Goal: Task Accomplishment & Management: Manage account settings

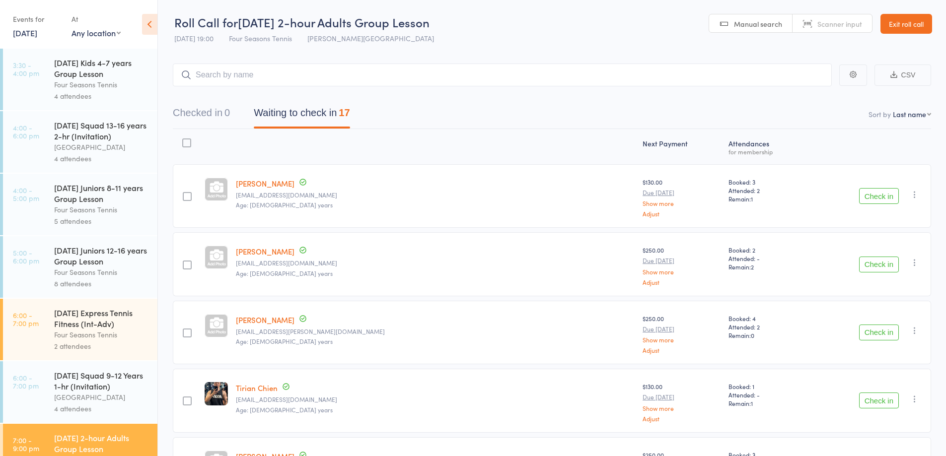
click at [913, 18] on link "Exit roll call" at bounding box center [906, 24] width 52 height 20
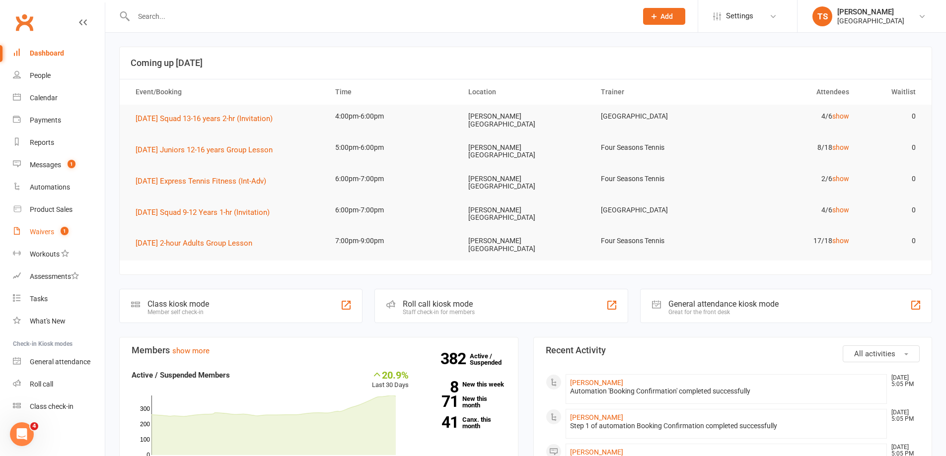
click at [54, 233] on link "Waivers 1" at bounding box center [59, 232] width 92 height 22
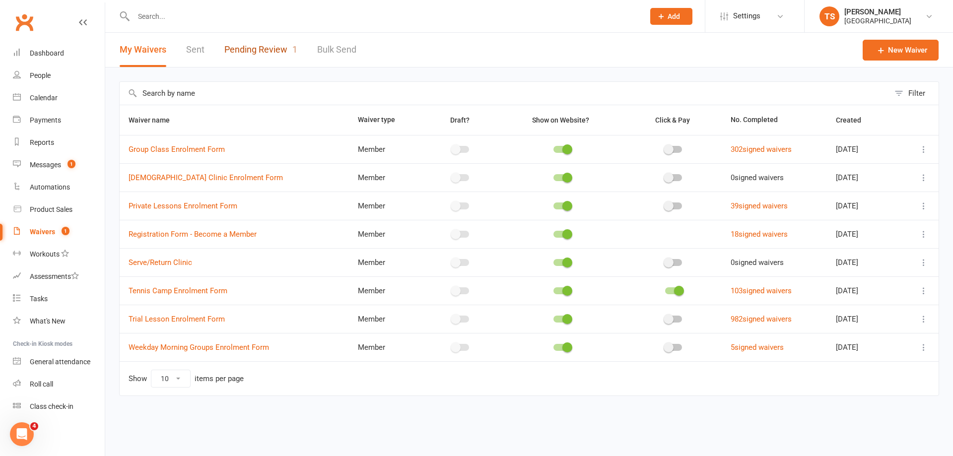
drag, startPoint x: 258, startPoint y: 49, endPoint x: 260, endPoint y: 54, distance: 5.8
click at [258, 50] on link "Pending Review 1" at bounding box center [260, 50] width 73 height 34
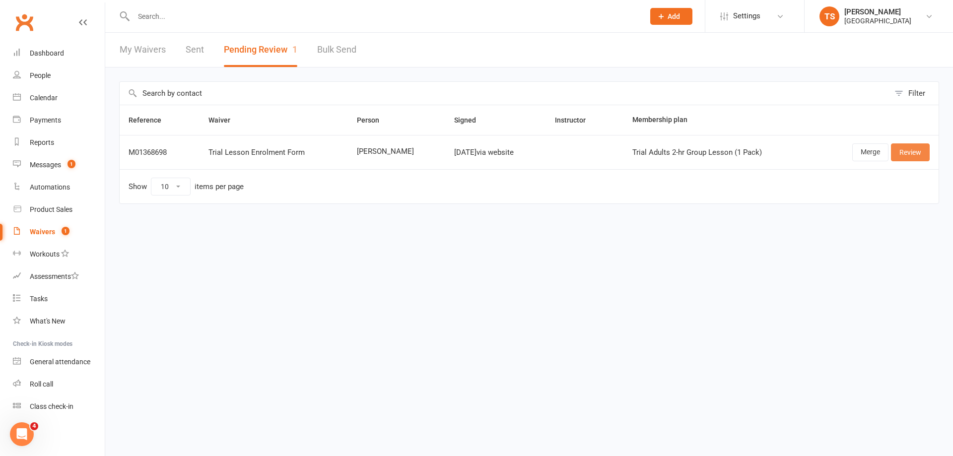
click at [917, 153] on link "Review" at bounding box center [910, 152] width 39 height 18
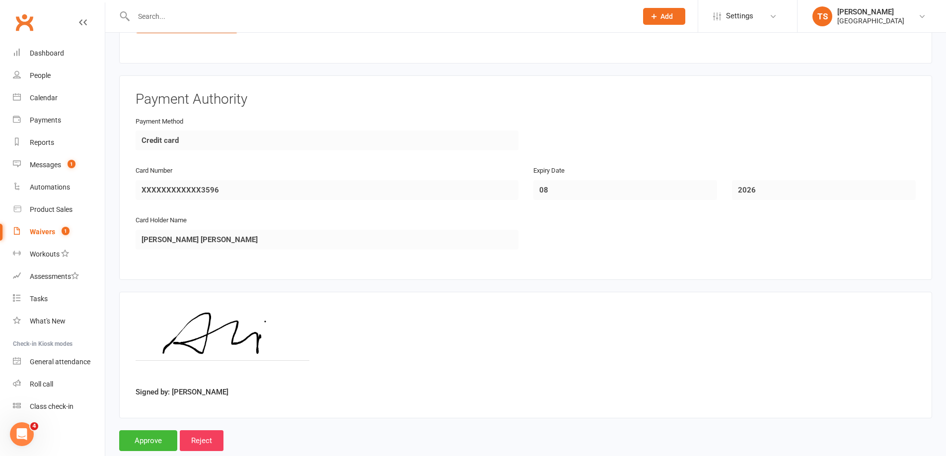
scroll to position [877, 0]
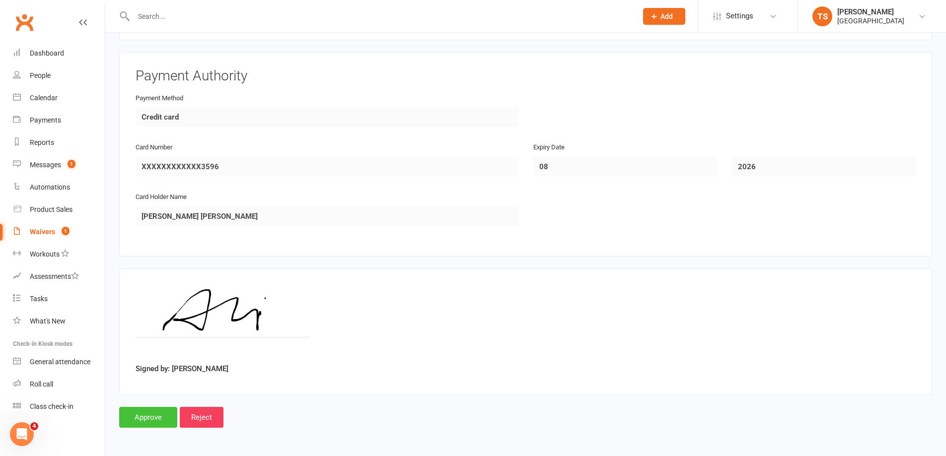
click at [144, 414] on input "Approve" at bounding box center [148, 417] width 58 height 21
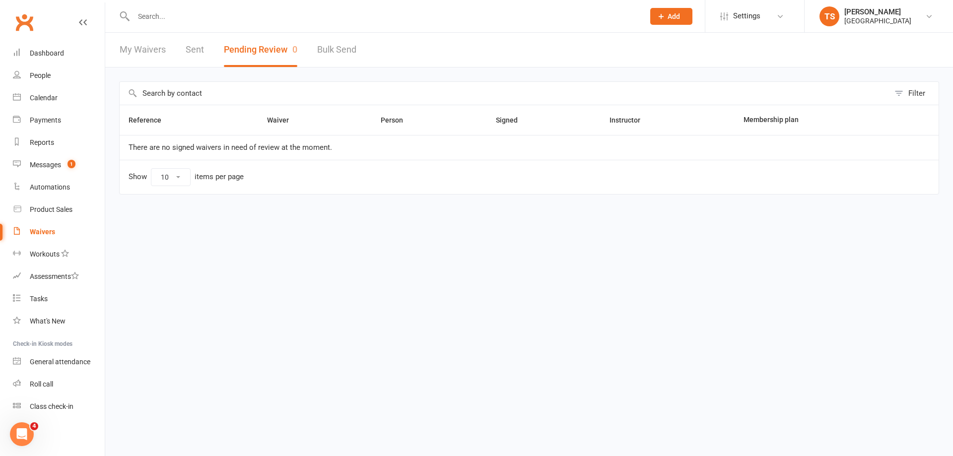
click at [156, 16] on input "text" at bounding box center [384, 16] width 507 height 14
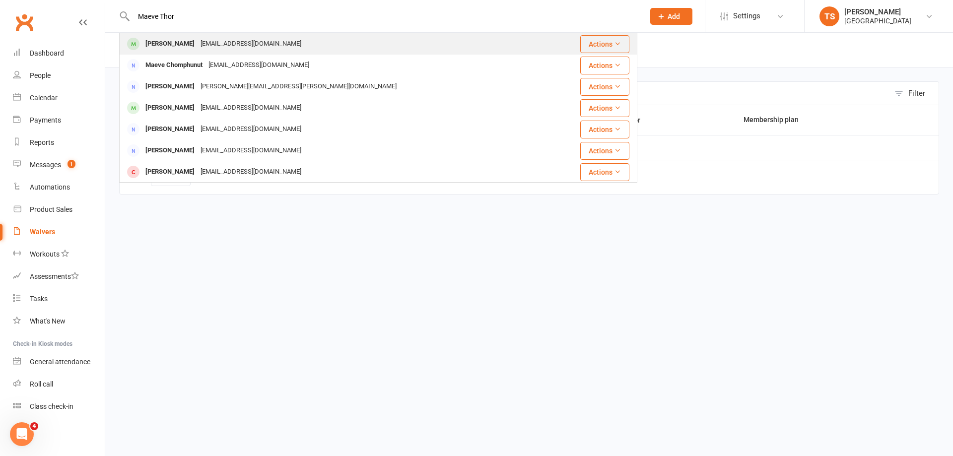
type input "Maeve Thor"
click at [216, 41] on div "barnetmegan@gmail.com" at bounding box center [251, 44] width 107 height 14
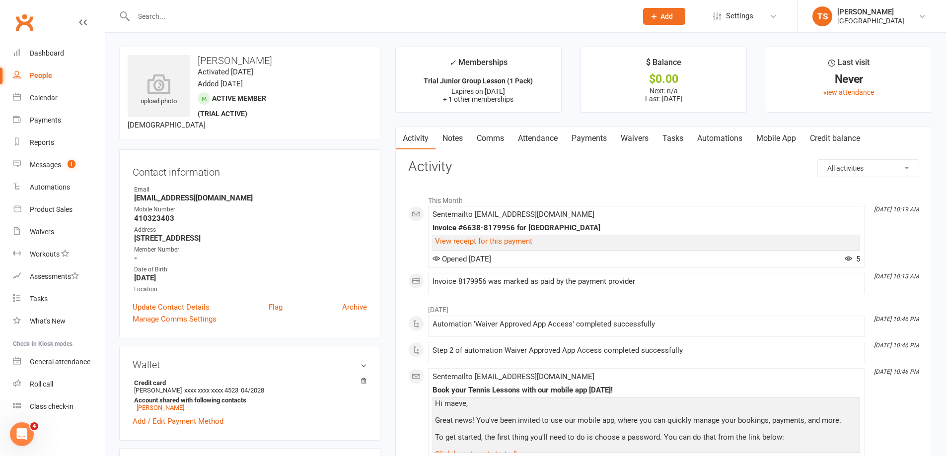
click at [593, 140] on link "Payments" at bounding box center [588, 138] width 49 height 23
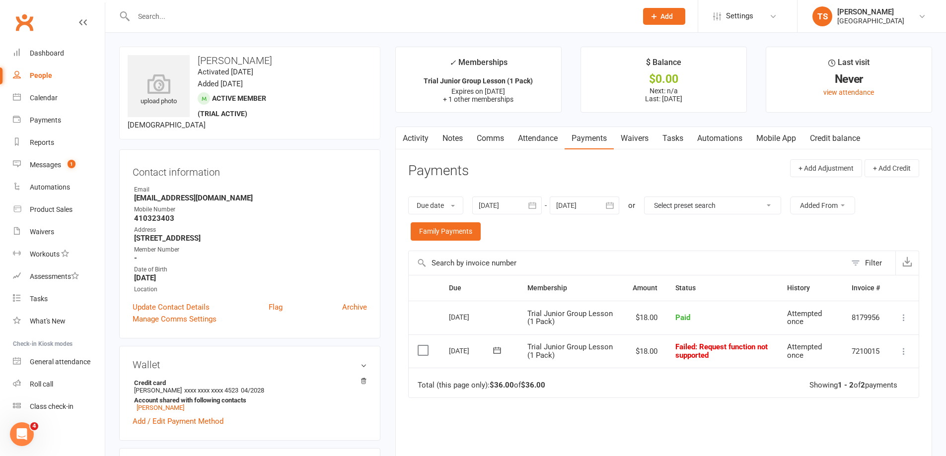
click at [641, 137] on link "Waivers" at bounding box center [635, 138] width 42 height 23
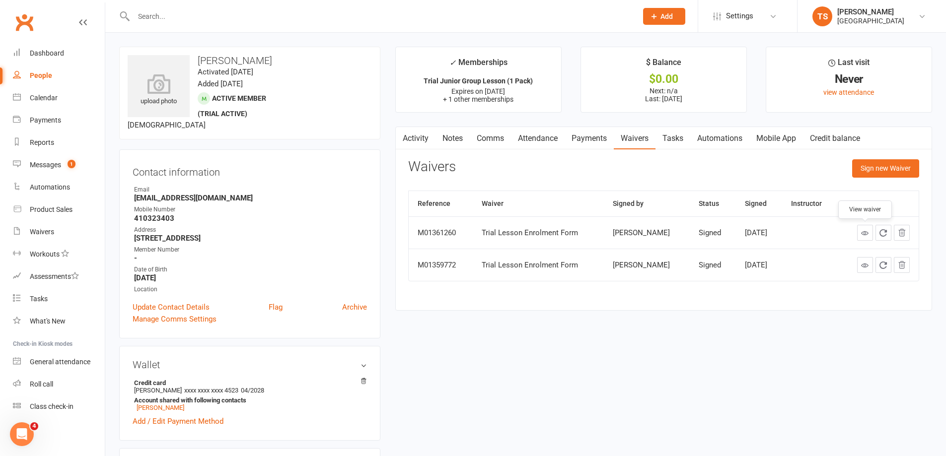
click at [862, 234] on icon at bounding box center [864, 232] width 7 height 7
click at [43, 95] on div "Calendar" at bounding box center [44, 98] width 28 height 8
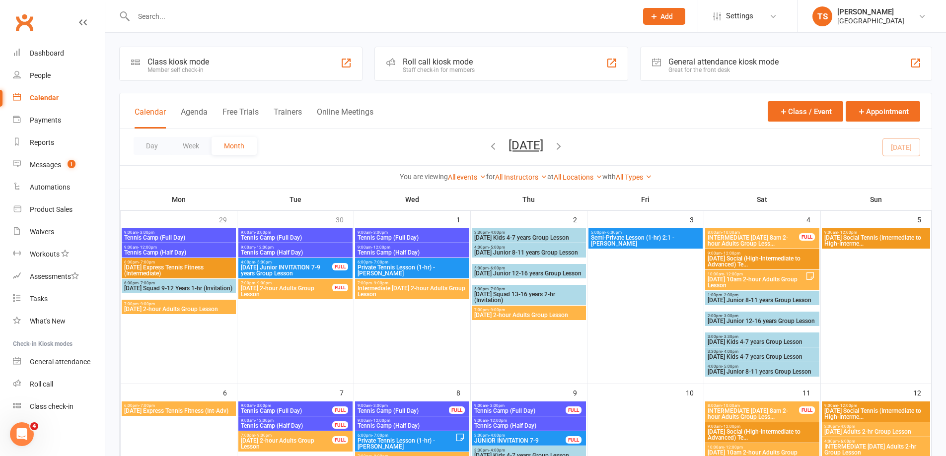
drag, startPoint x: 149, startPoint y: 9, endPoint x: 150, endPoint y: 17, distance: 7.5
click at [149, 11] on input "text" at bounding box center [380, 16] width 499 height 14
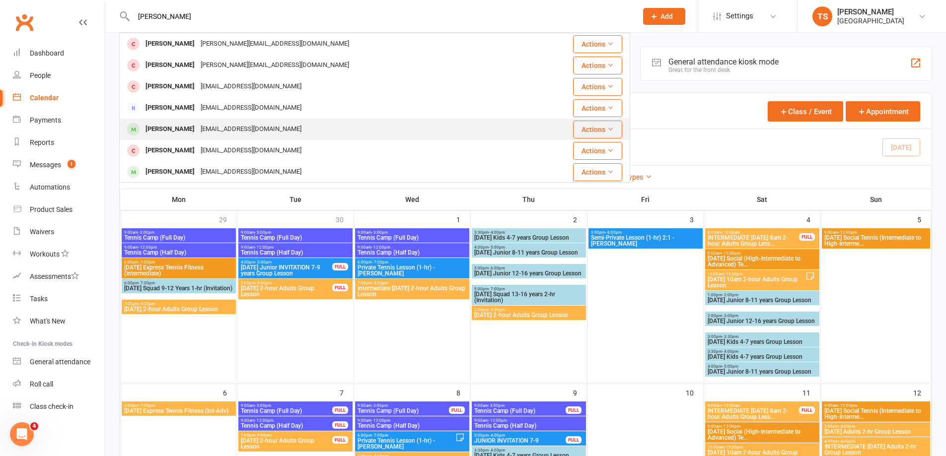
type input "Felix"
click at [219, 129] on div "michaelddrobson@gmail.com" at bounding box center [251, 129] width 107 height 14
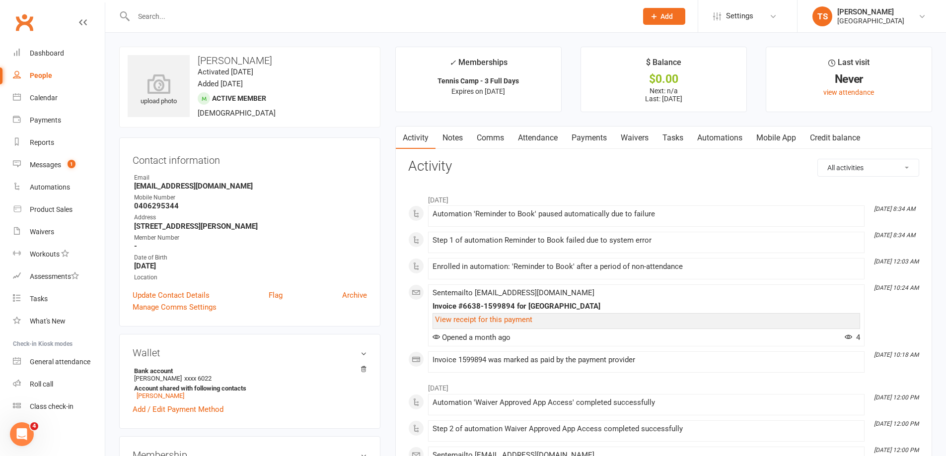
click at [593, 137] on link "Payments" at bounding box center [588, 138] width 49 height 23
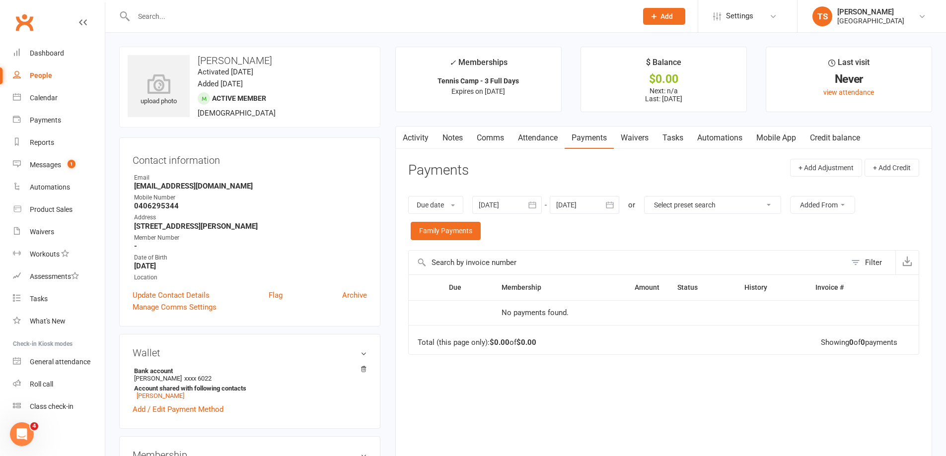
click at [498, 200] on div at bounding box center [506, 205] width 69 height 18
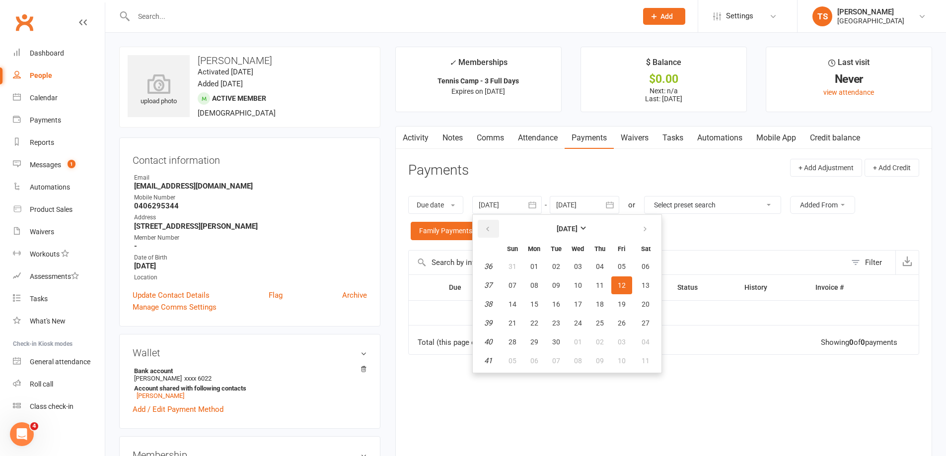
click at [488, 226] on icon "button" at bounding box center [487, 229] width 7 height 8
click at [516, 284] on span "03" at bounding box center [512, 285] width 8 height 8
type input "03 Aug 2025"
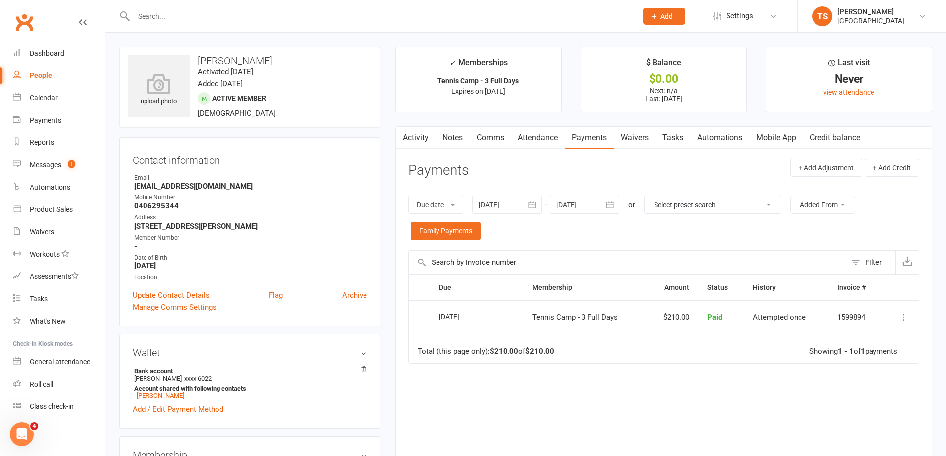
click at [903, 317] on icon at bounding box center [903, 317] width 10 height 10
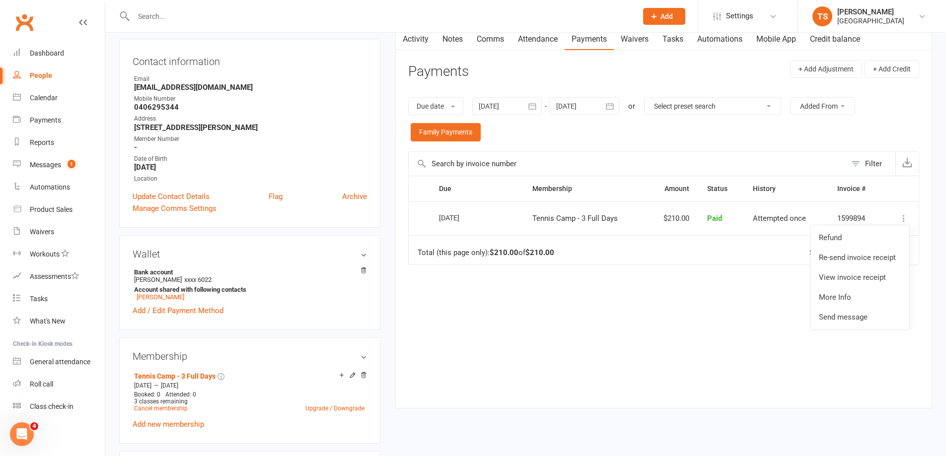
scroll to position [99, 0]
click at [829, 238] on link "Refund" at bounding box center [860, 237] width 98 height 20
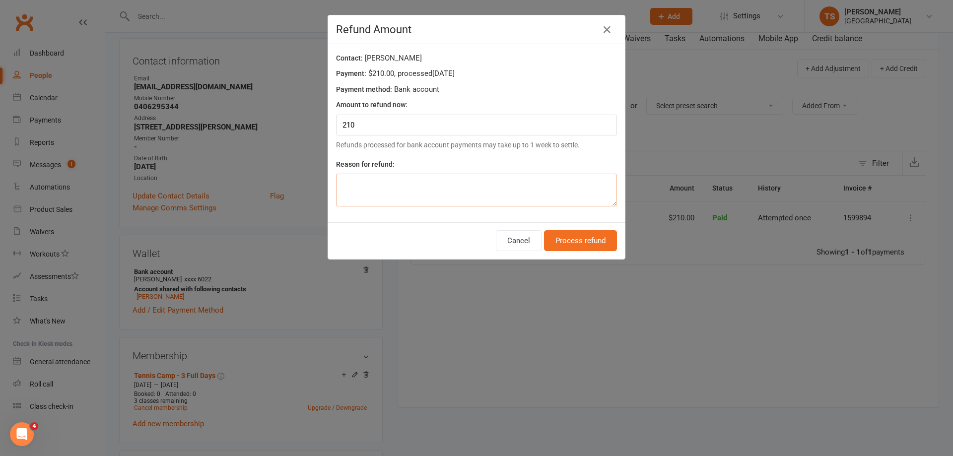
click at [336, 186] on textarea at bounding box center [476, 190] width 281 height 33
type textarea "Did not attend Camp."
click at [573, 239] on button "Process refund" at bounding box center [580, 240] width 73 height 21
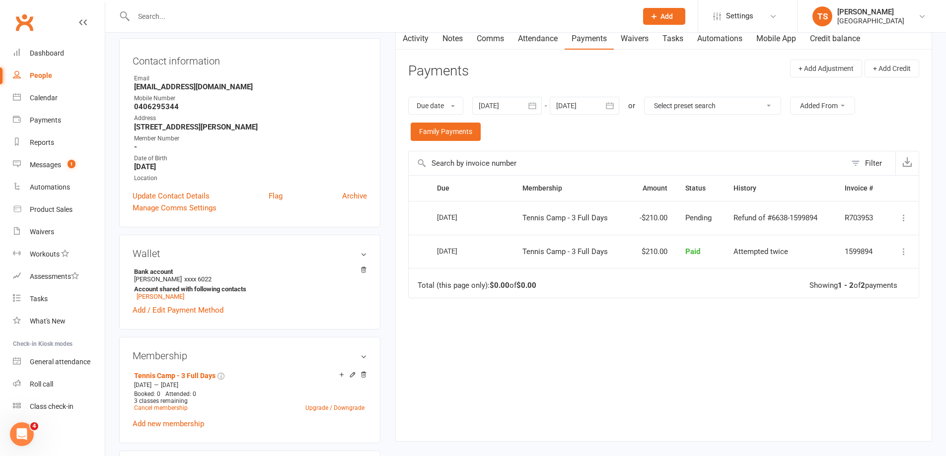
click at [158, 9] on input "text" at bounding box center [380, 16] width 499 height 14
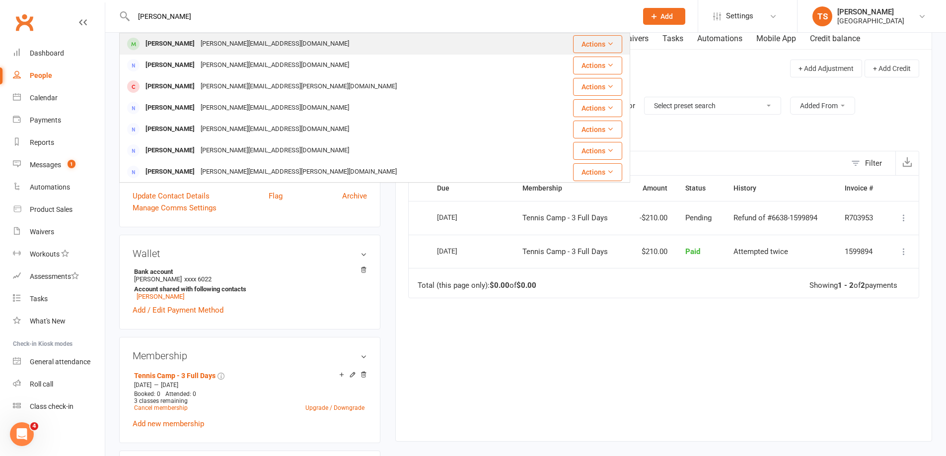
type input "Sarah Cocking"
click at [179, 43] on div "Sarah Cocking" at bounding box center [169, 44] width 55 height 14
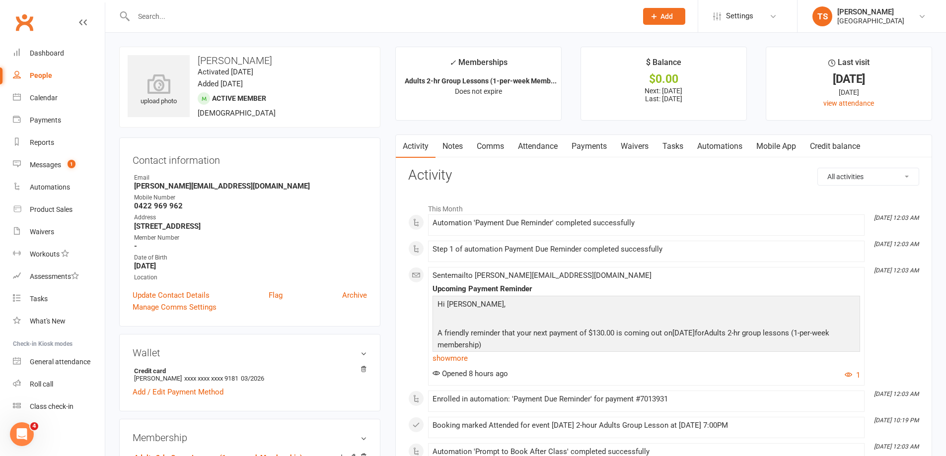
click at [585, 141] on link "Payments" at bounding box center [588, 146] width 49 height 23
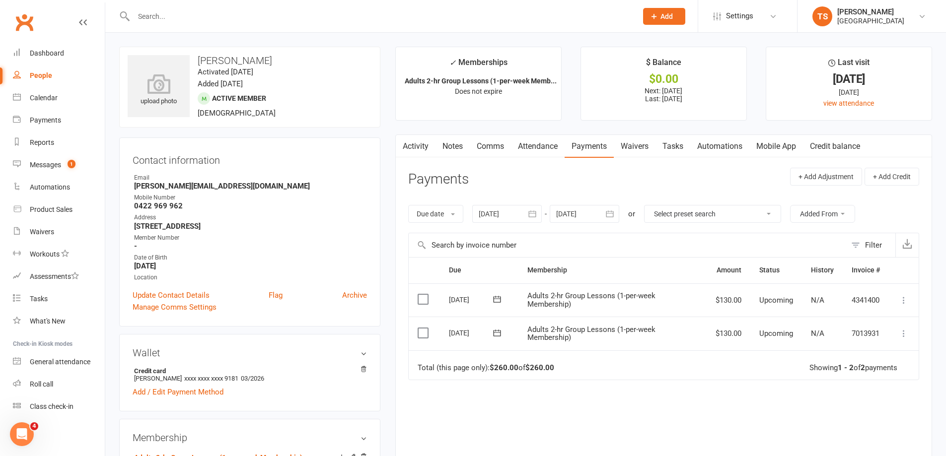
click at [905, 332] on icon at bounding box center [903, 334] width 10 height 10
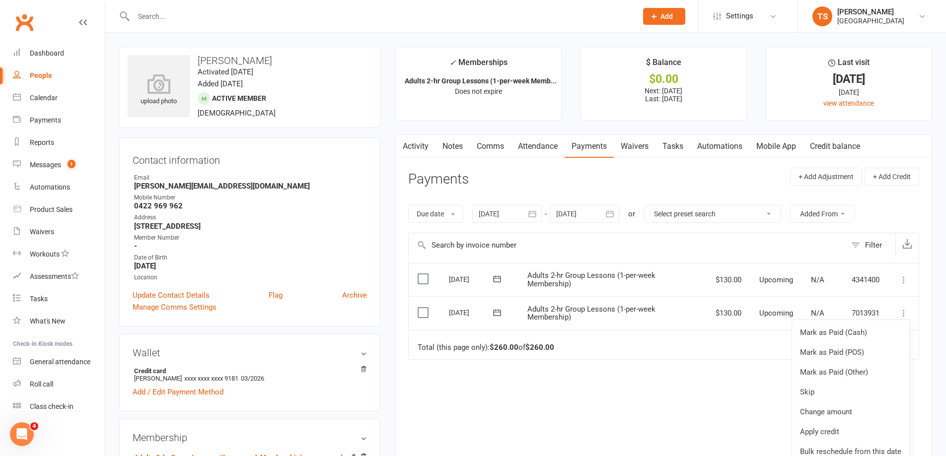
scroll to position [36, 0]
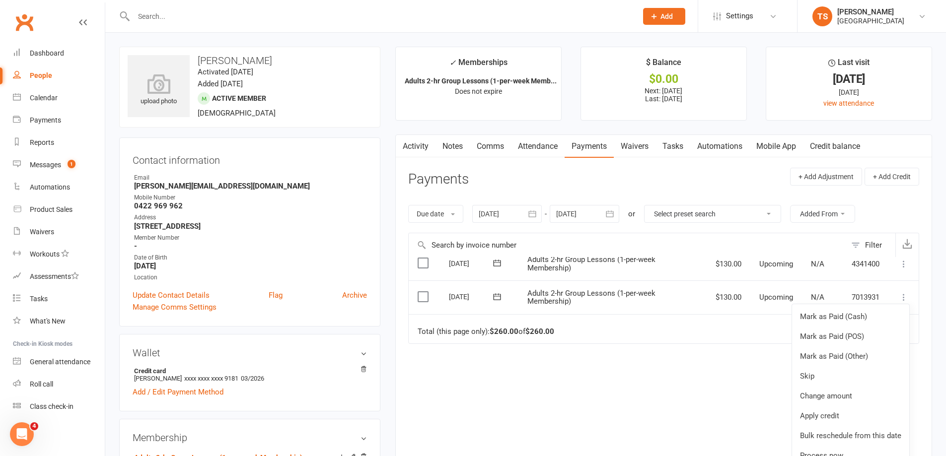
click at [636, 393] on div "Due Contact Membership Amount Status History Invoice # Select this 29 Oct 2025 …" at bounding box center [663, 382] width 511 height 251
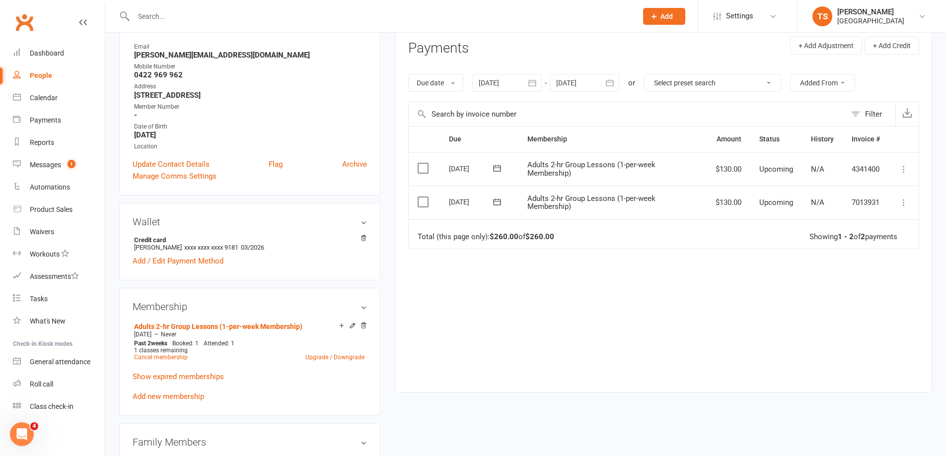
scroll to position [149, 0]
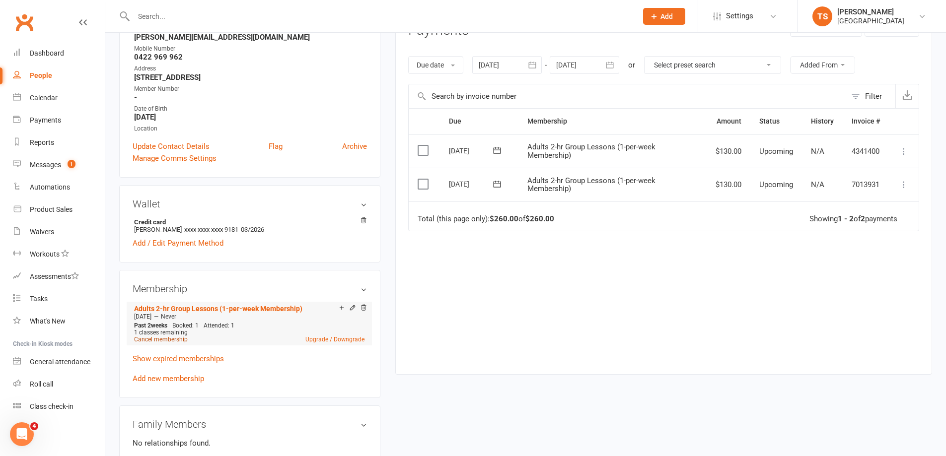
click at [159, 338] on link "Cancel membership" at bounding box center [161, 339] width 54 height 7
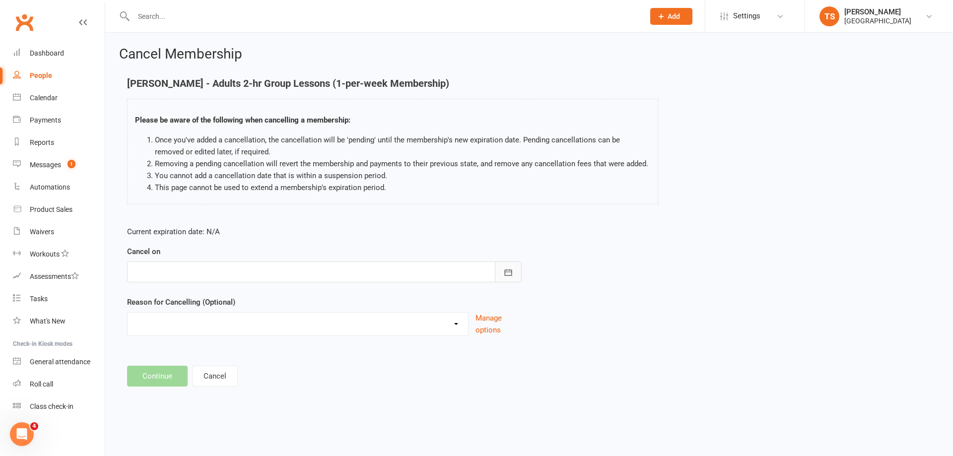
click at [517, 270] on button "button" at bounding box center [508, 272] width 27 height 21
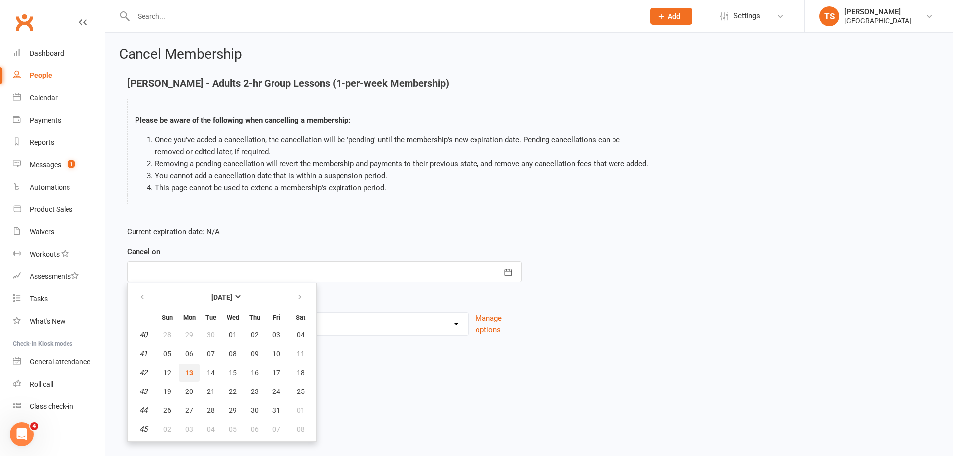
click at [191, 371] on span "13" at bounding box center [189, 373] width 8 height 8
type input "13 Oct 2025"
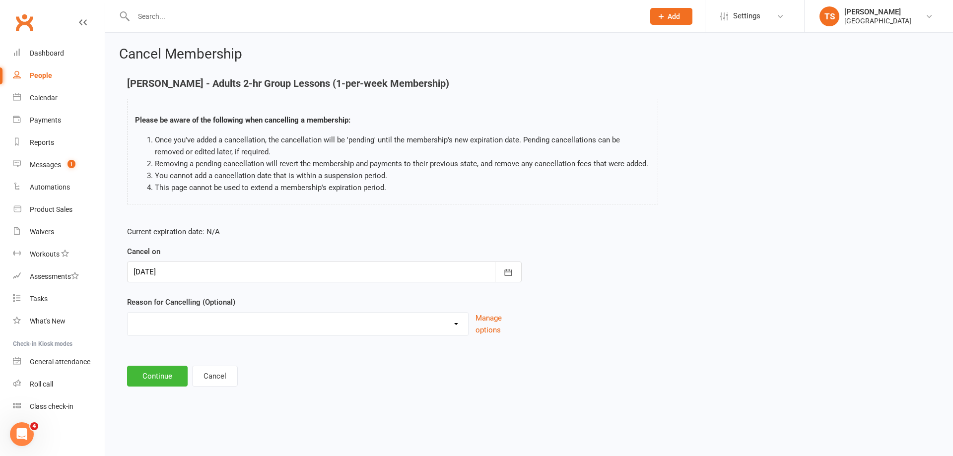
click at [178, 325] on select "Change to program Holiday Injury New program Not continuing Other reason" at bounding box center [298, 323] width 341 height 20
select select "4"
click at [128, 313] on select "Change to program Holiday Injury New program Not continuing Other reason" at bounding box center [298, 323] width 341 height 20
click at [156, 374] on button "Continue" at bounding box center [157, 376] width 61 height 21
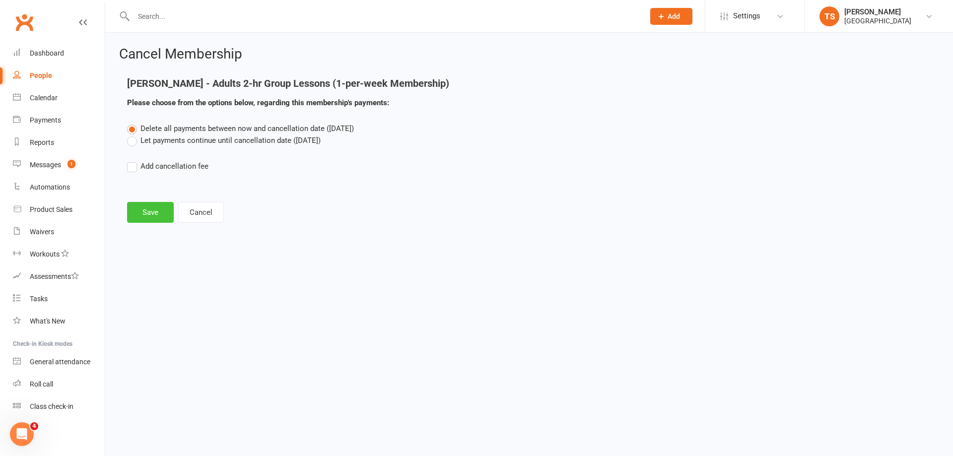
click at [157, 213] on button "Save" at bounding box center [150, 212] width 47 height 21
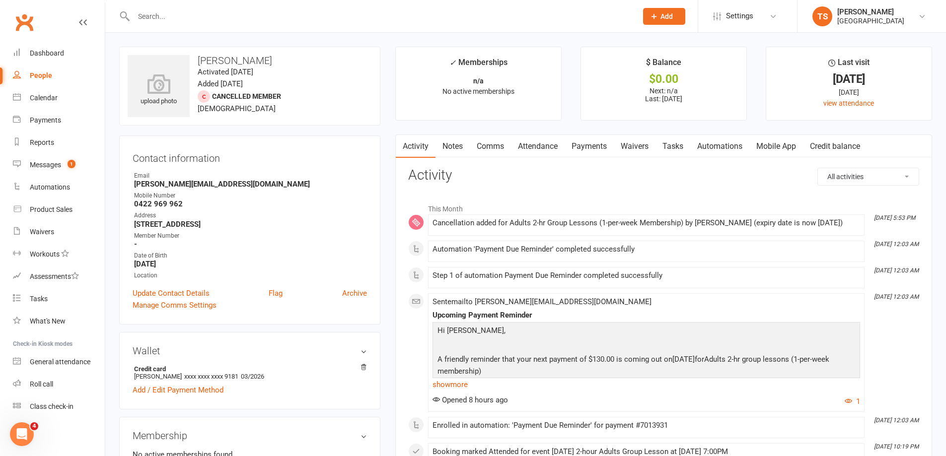
click at [586, 146] on link "Payments" at bounding box center [588, 146] width 49 height 23
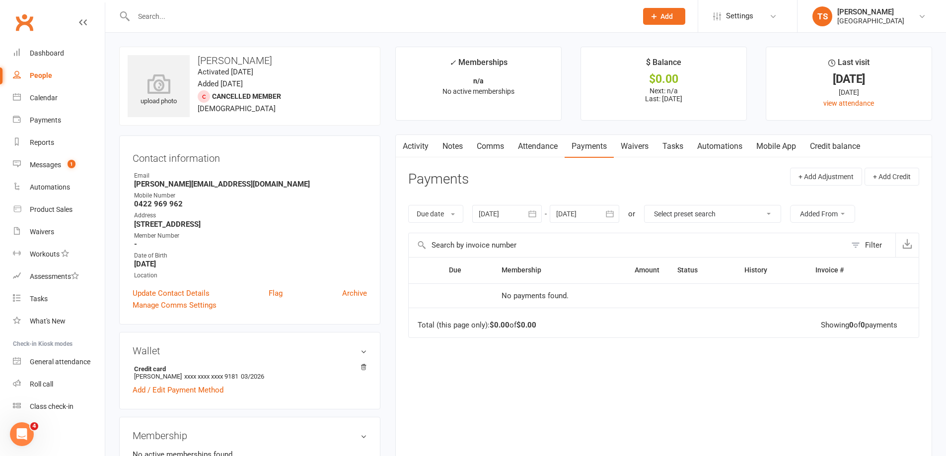
click at [585, 214] on div at bounding box center [584, 214] width 69 height 18
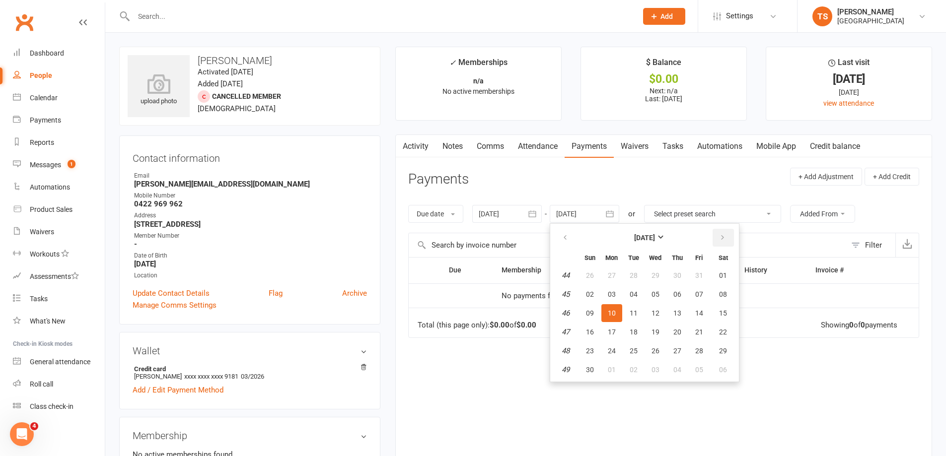
click at [720, 237] on icon "button" at bounding box center [722, 238] width 7 height 8
click at [720, 238] on icon "button" at bounding box center [722, 238] width 7 height 8
click at [651, 330] on button "21" at bounding box center [655, 332] width 21 height 18
type input "21 Jan 2026"
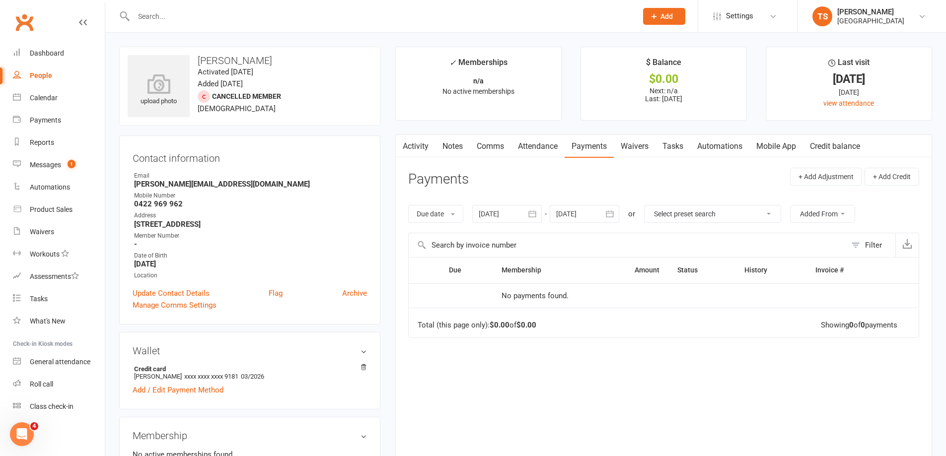
drag, startPoint x: 165, startPoint y: 9, endPoint x: 168, endPoint y: 2, distance: 7.1
click at [165, 9] on input "text" at bounding box center [380, 16] width 499 height 14
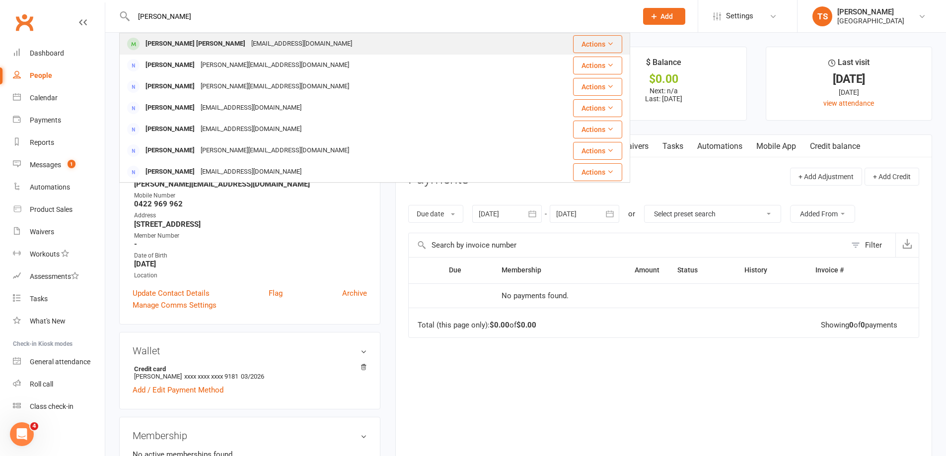
type input "Killian"
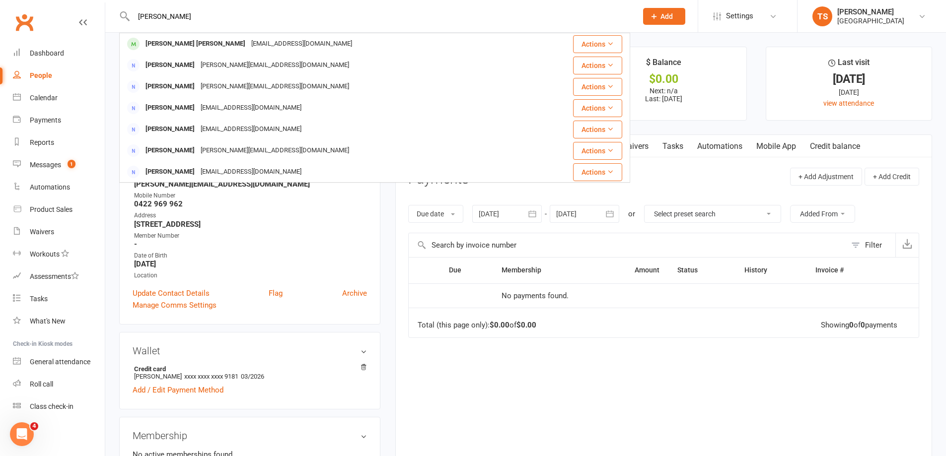
click at [193, 43] on div "Killian Rochford" at bounding box center [195, 44] width 106 height 14
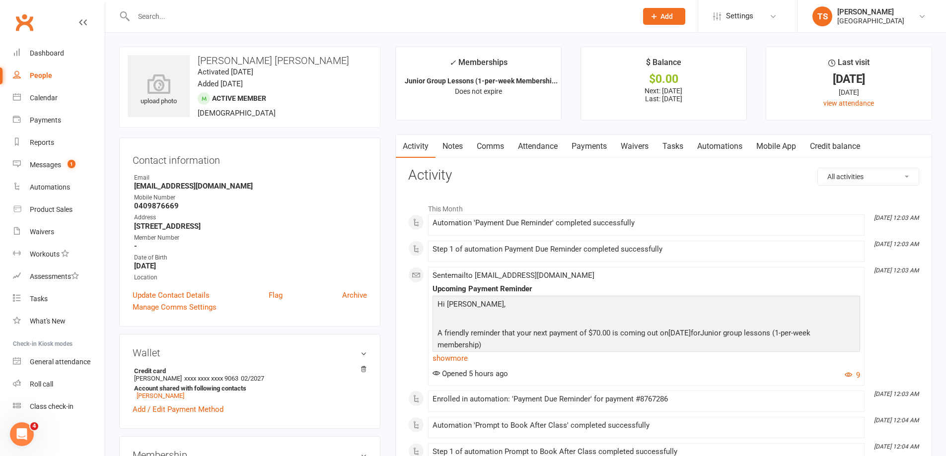
click at [593, 147] on link "Payments" at bounding box center [588, 146] width 49 height 23
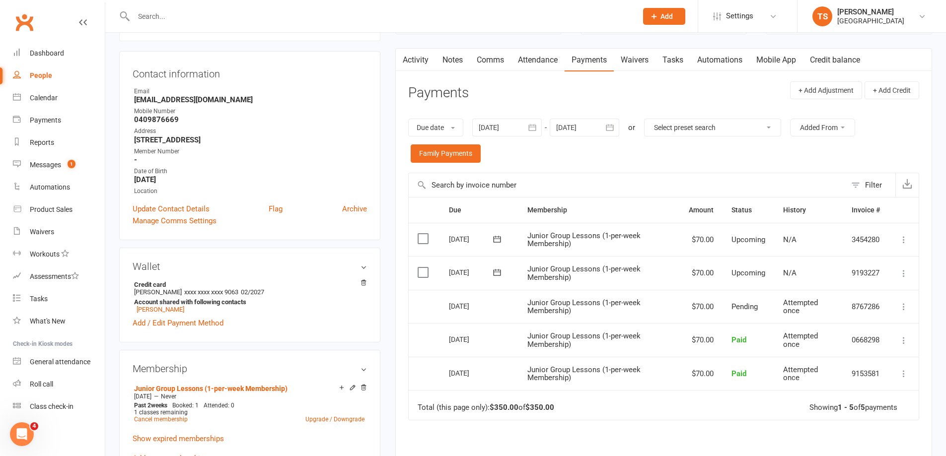
scroll to position [99, 0]
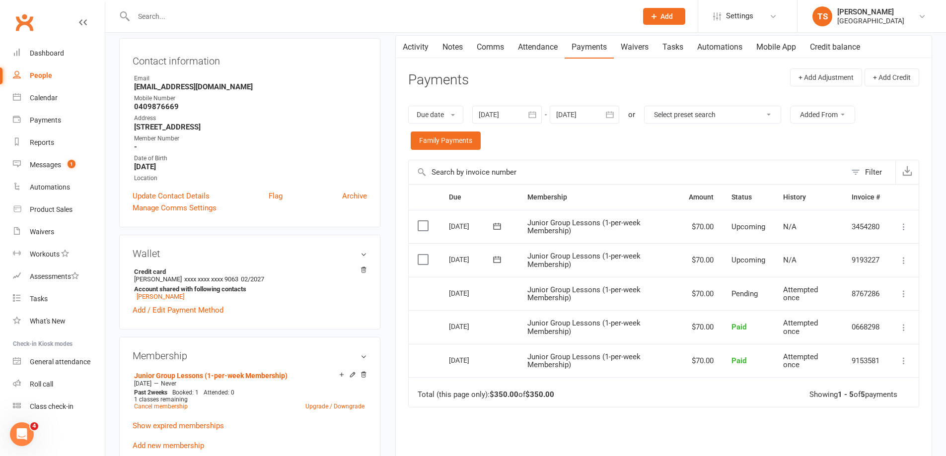
click at [901, 260] on icon at bounding box center [903, 261] width 10 height 10
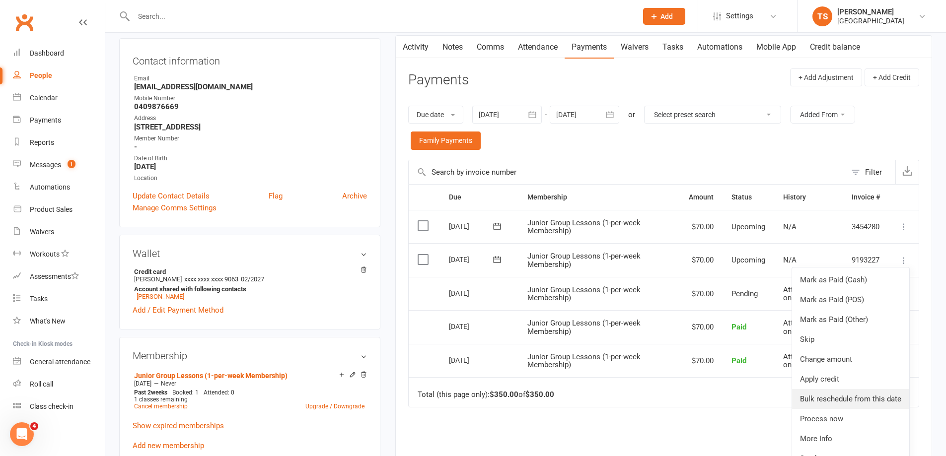
click at [841, 398] on link "Bulk reschedule from this date" at bounding box center [850, 399] width 117 height 20
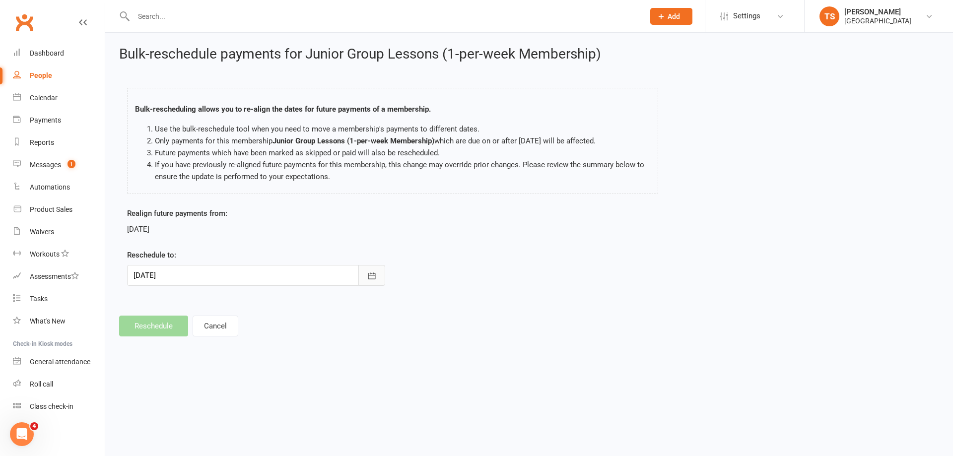
click at [375, 273] on icon "button" at bounding box center [372, 276] width 10 height 10
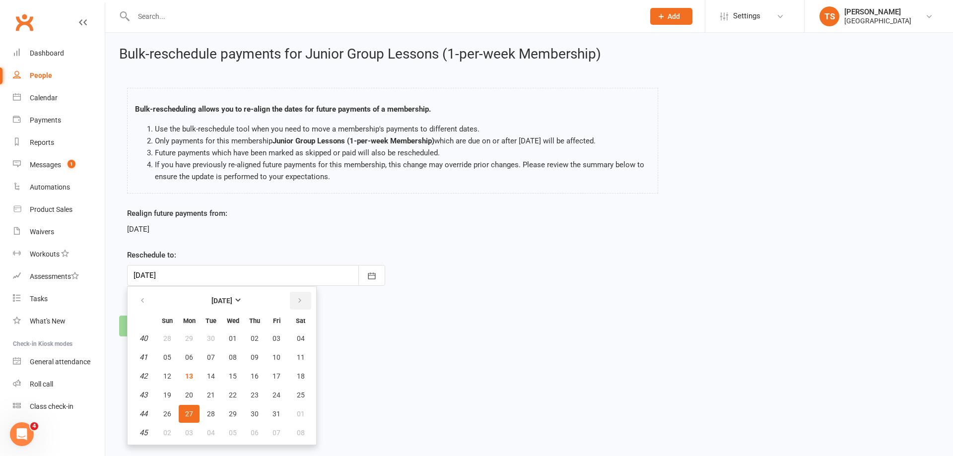
click at [302, 298] on icon "button" at bounding box center [299, 301] width 7 height 8
click at [190, 431] on span "01" at bounding box center [189, 433] width 8 height 8
type input "01 Dec 2025"
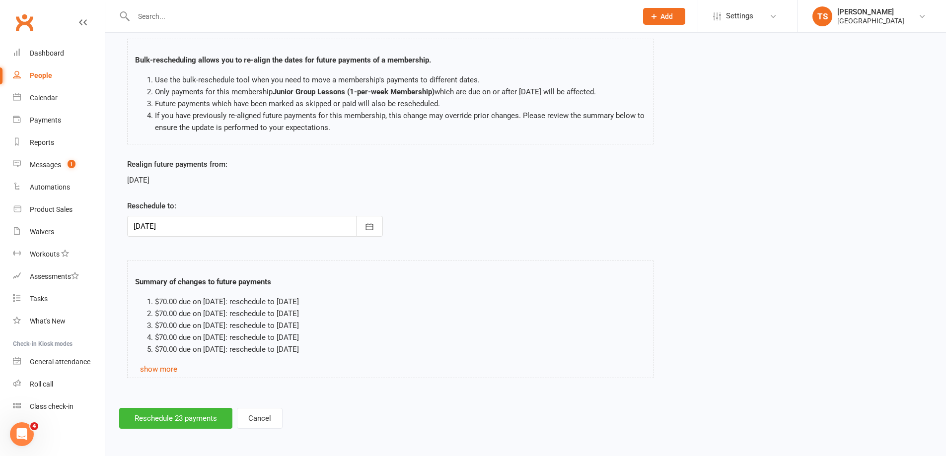
scroll to position [50, 0]
click at [181, 418] on button "Reschedule 23 payments" at bounding box center [175, 417] width 113 height 21
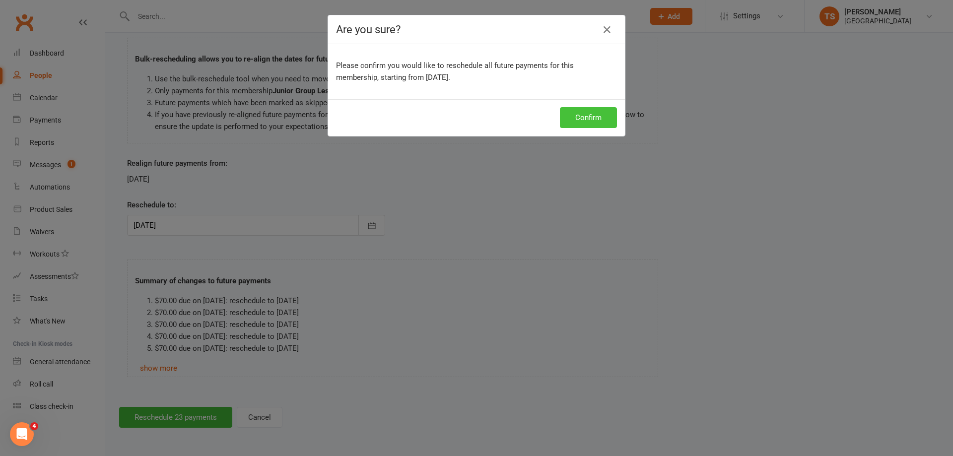
click at [576, 117] on button "Confirm" at bounding box center [588, 117] width 57 height 21
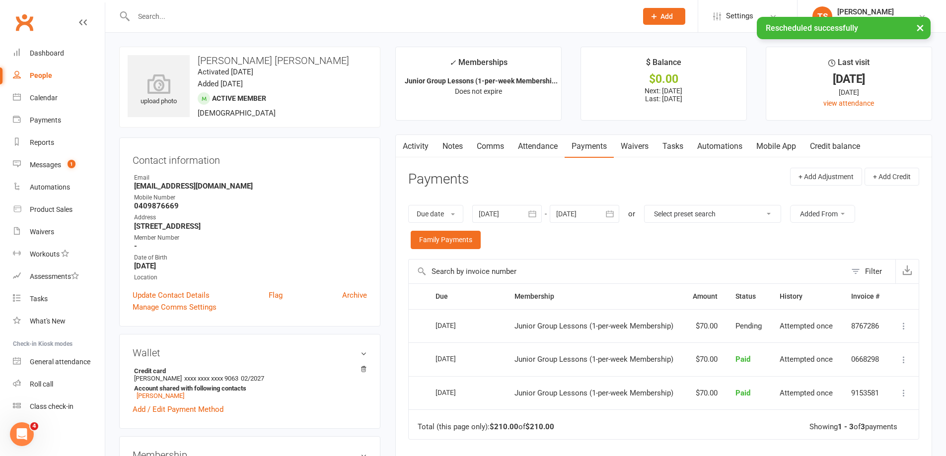
click at [453, 145] on link "Notes" at bounding box center [452, 146] width 34 height 23
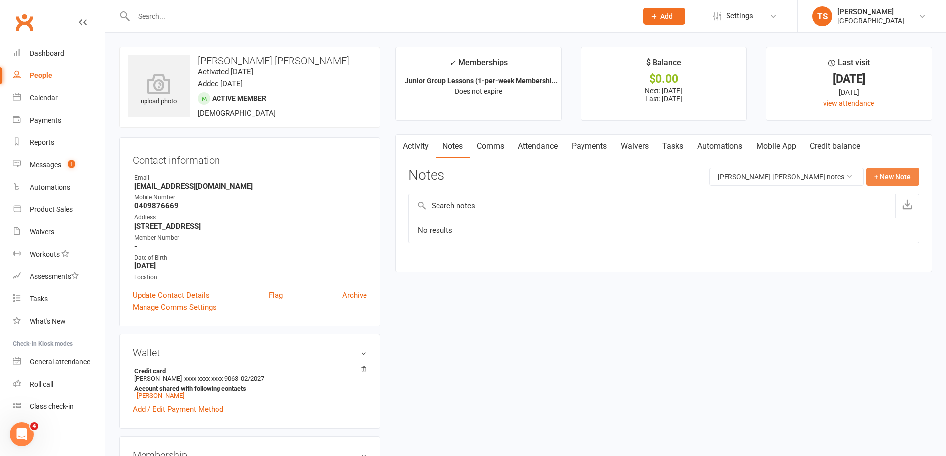
click at [880, 176] on button "+ New Note" at bounding box center [892, 177] width 53 height 18
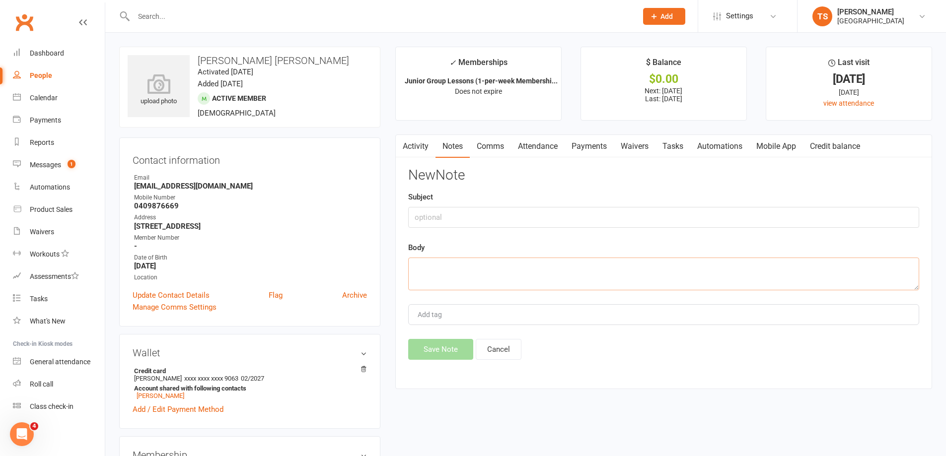
drag, startPoint x: 444, startPoint y: 268, endPoint x: 454, endPoint y: 252, distance: 18.3
click at [442, 266] on textarea at bounding box center [663, 274] width 511 height 33
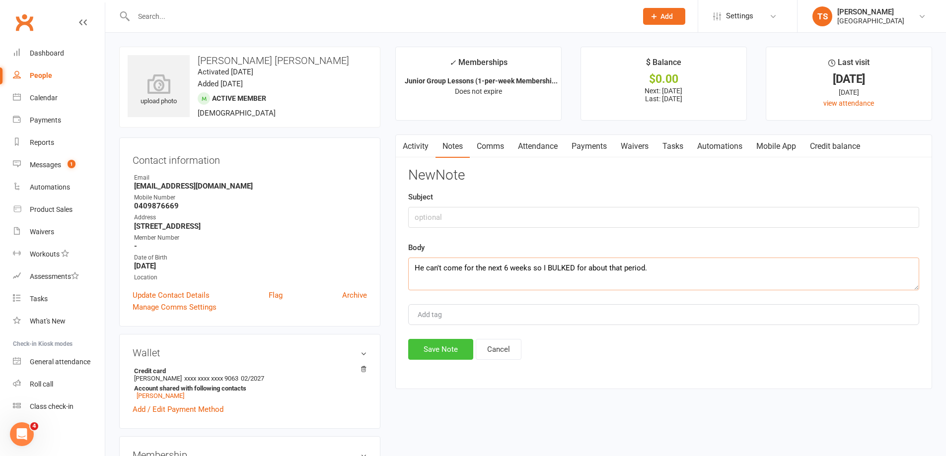
type textarea "He can't come for the next 6 weeks so I BULKED for about that period."
click at [444, 353] on button "Save Note" at bounding box center [440, 349] width 65 height 21
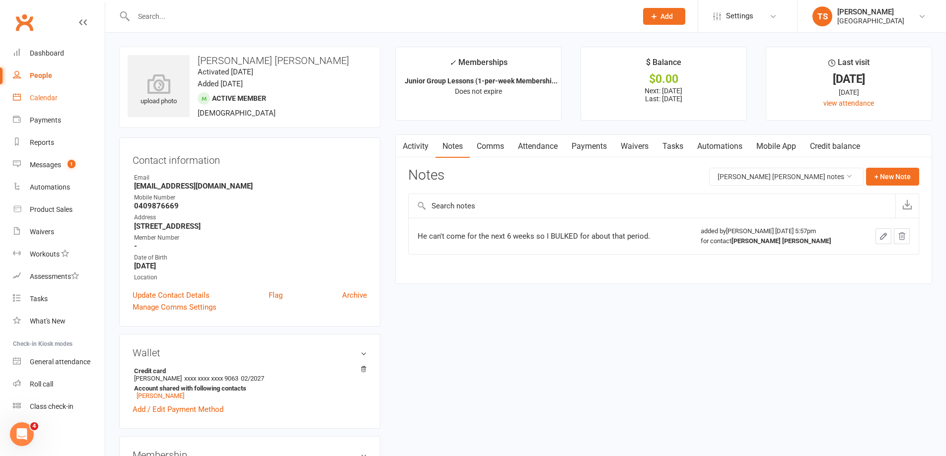
click at [43, 96] on div "Calendar" at bounding box center [44, 98] width 28 height 8
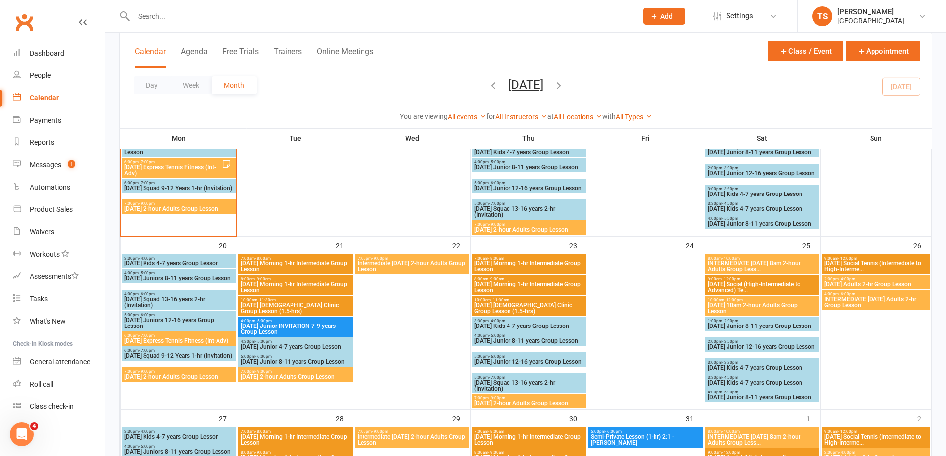
scroll to position [496, 0]
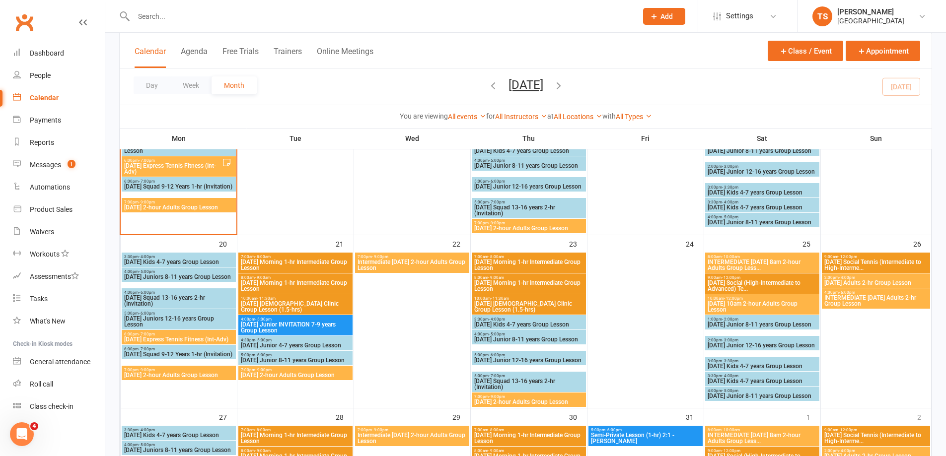
click at [161, 336] on span "6:00pm - 7:00pm" at bounding box center [179, 334] width 110 height 4
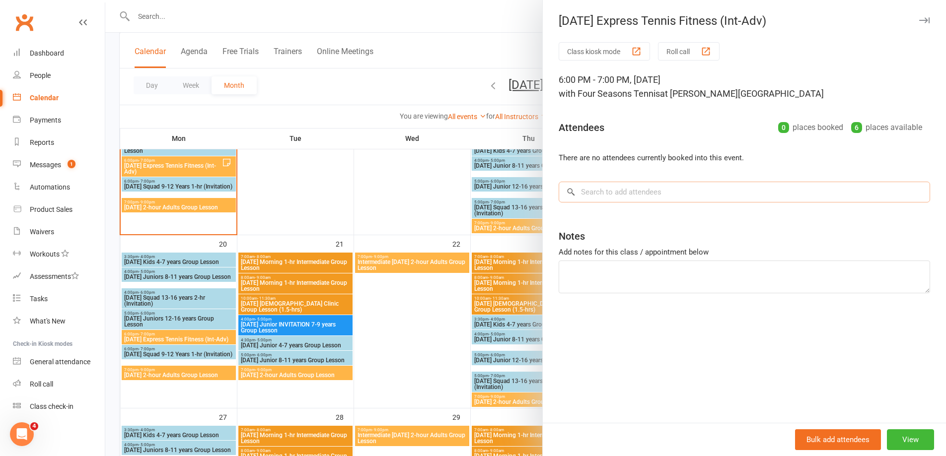
click at [593, 194] on input "search" at bounding box center [743, 192] width 371 height 21
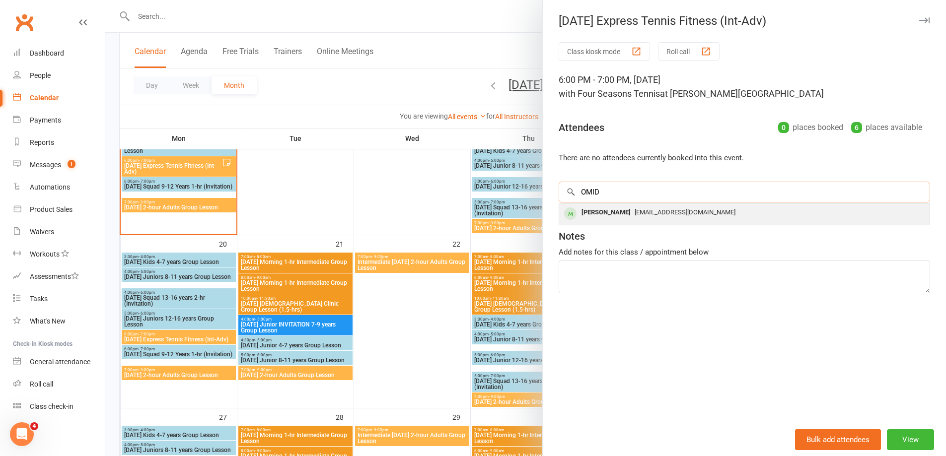
type input "OMID"
click at [634, 210] on span "omid.tb86@gmail.com" at bounding box center [684, 211] width 101 height 7
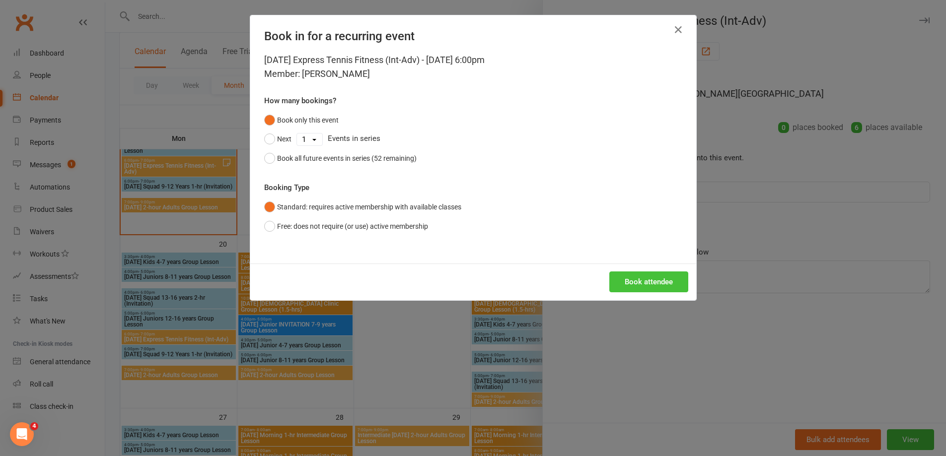
click at [649, 283] on button "Book attendee" at bounding box center [648, 282] width 79 height 21
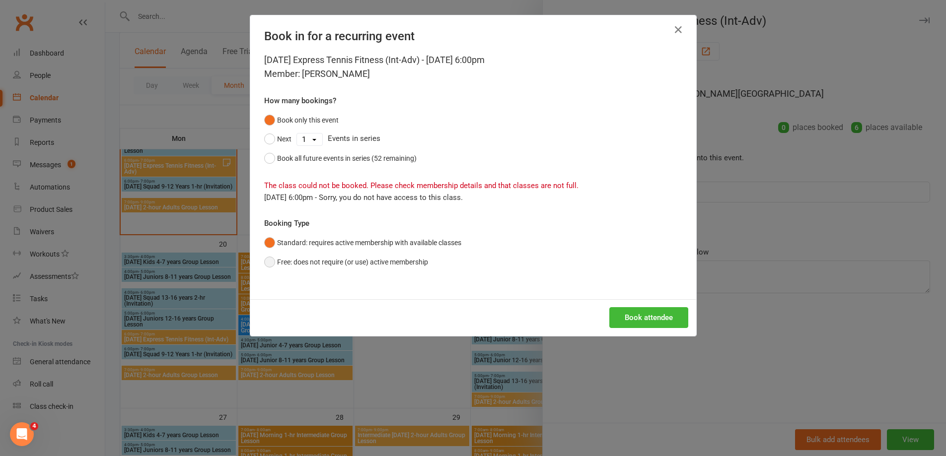
click at [264, 262] on button "Free: does not require (or use) active membership" at bounding box center [346, 262] width 164 height 19
click at [640, 318] on button "Book attendee" at bounding box center [648, 317] width 79 height 21
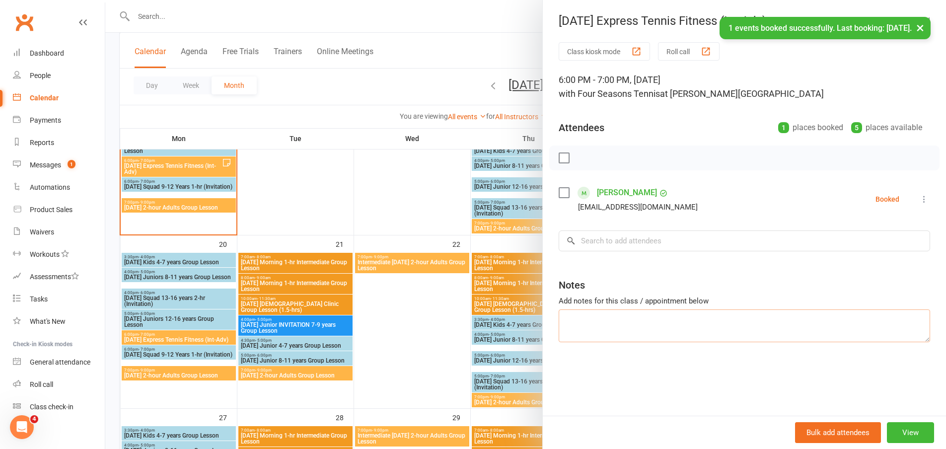
drag, startPoint x: 570, startPoint y: 324, endPoint x: 562, endPoint y: 320, distance: 8.2
click at [568, 323] on textarea at bounding box center [743, 325] width 371 height 33
